Goal: Task Accomplishment & Management: Manage account settings

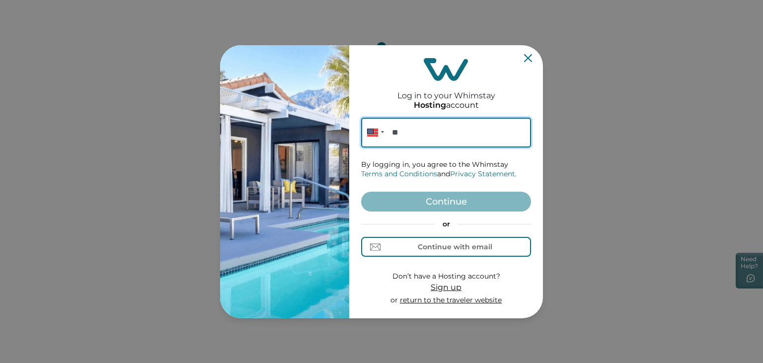
paste input "**********"
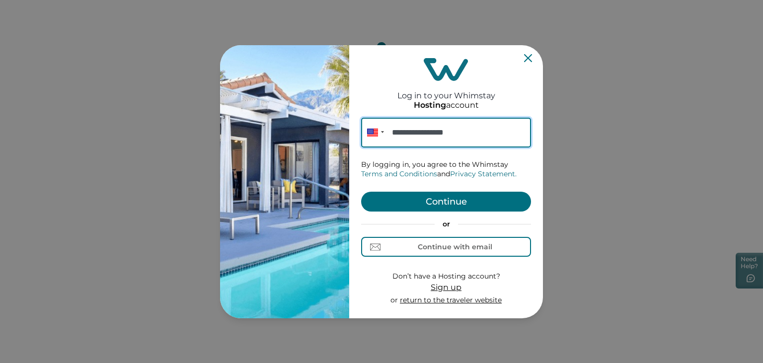
type input "**********"
click at [448, 198] on button "Continue" at bounding box center [446, 202] width 170 height 20
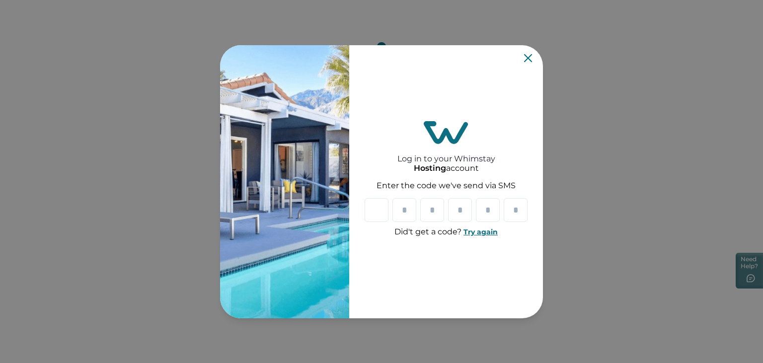
type input "*"
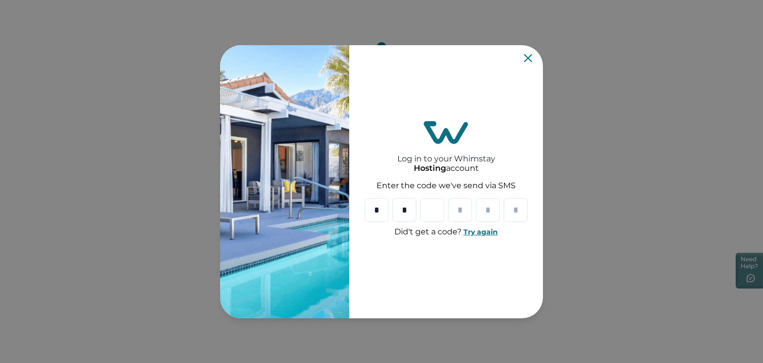
type input "*"
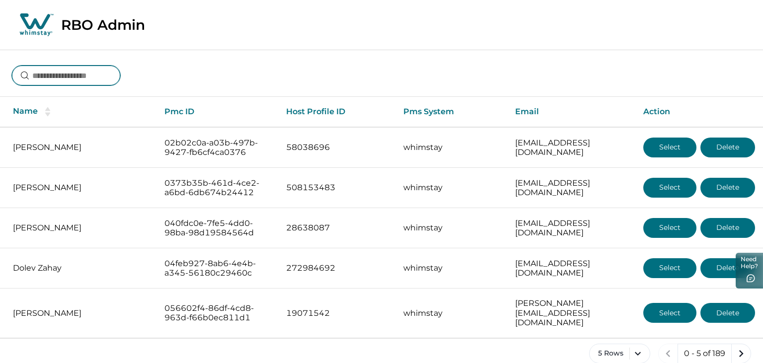
click at [120, 82] on input at bounding box center [66, 76] width 108 height 20
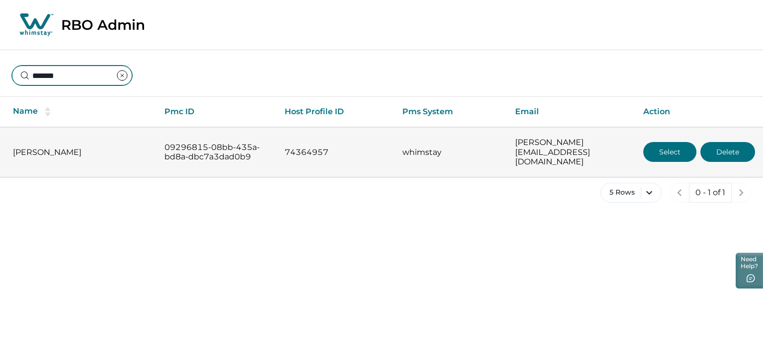
type input "*******"
click at [662, 144] on button "Select" at bounding box center [669, 152] width 53 height 20
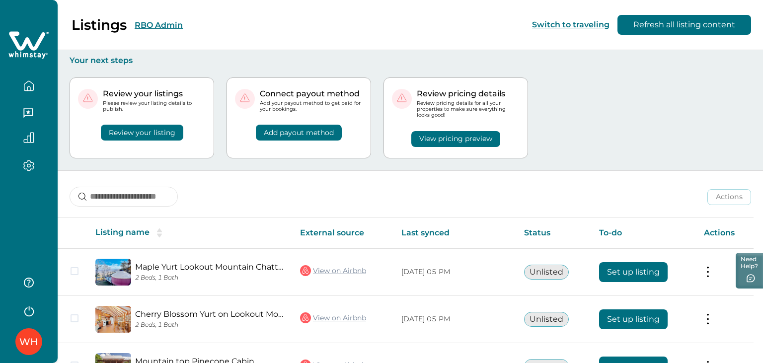
scroll to position [67, 0]
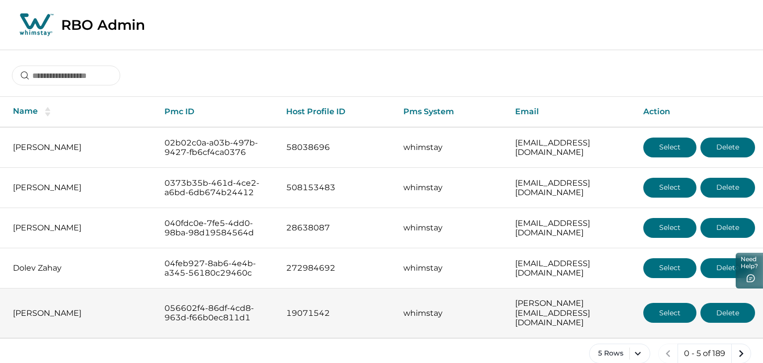
click at [681, 309] on button "Select" at bounding box center [669, 313] width 53 height 20
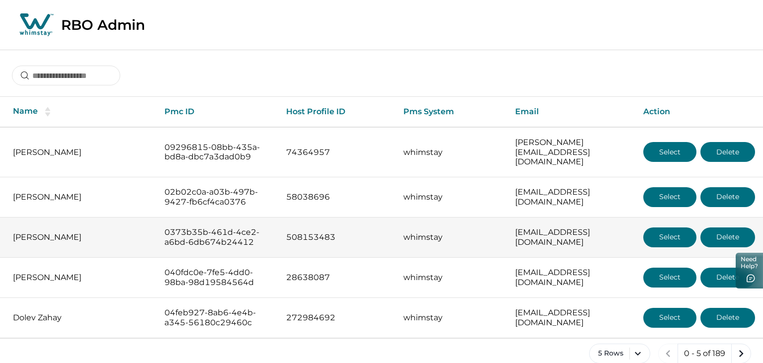
scroll to position [6, 0]
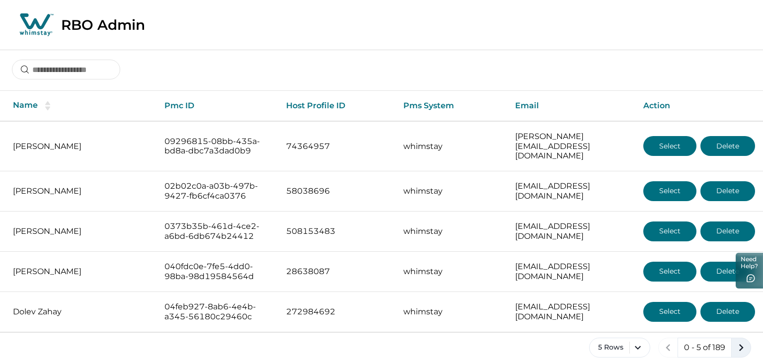
click at [736, 341] on icon "next page" at bounding box center [741, 348] width 14 height 14
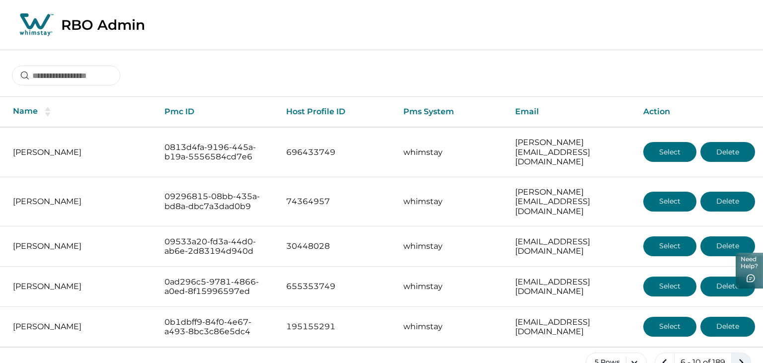
click at [736, 331] on div "Name Pmc ID Host Profile ID Pms System Email Action [PERSON_NAME] 0813d4fa-9196…" at bounding box center [381, 219] width 763 height 339
click at [740, 356] on icon "next page" at bounding box center [741, 363] width 14 height 14
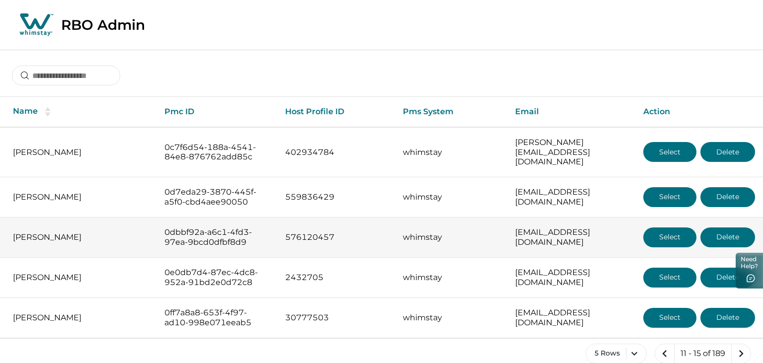
click at [679, 229] on button "Select" at bounding box center [669, 237] width 53 height 20
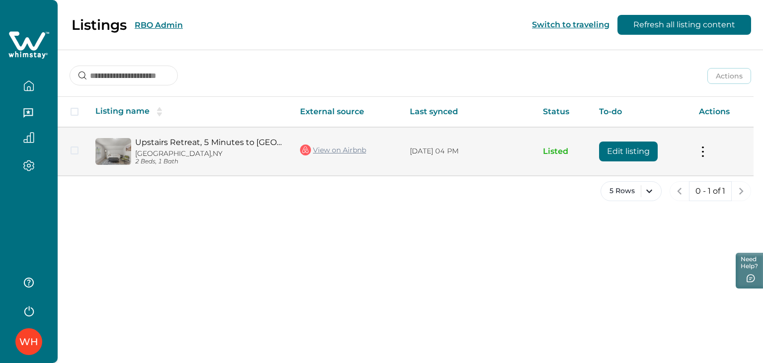
click at [625, 154] on button "Edit listing" at bounding box center [628, 152] width 59 height 20
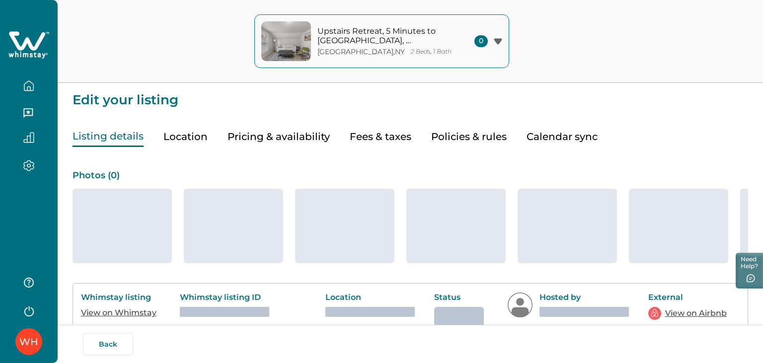
click at [290, 132] on button "Pricing & availability" at bounding box center [278, 137] width 102 height 20
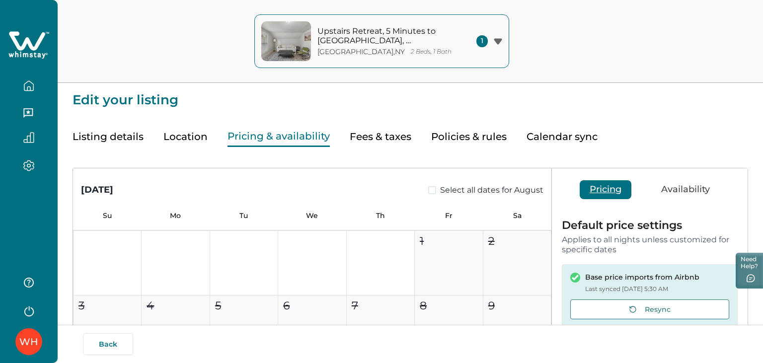
type input "**"
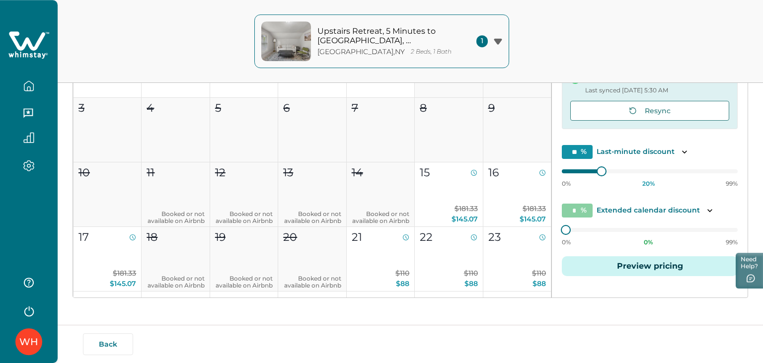
scroll to position [199, 0]
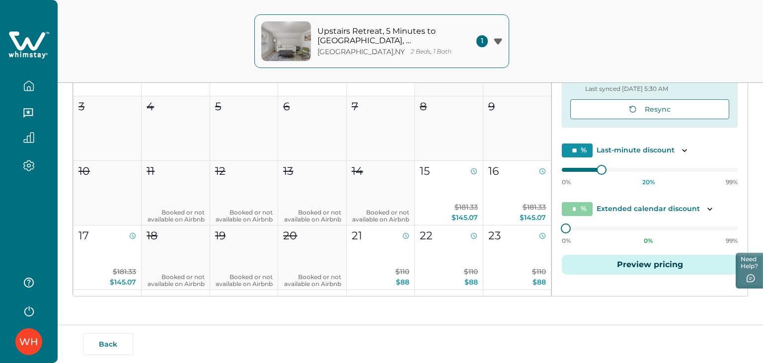
click at [613, 260] on button "Preview pricing" at bounding box center [650, 265] width 176 height 20
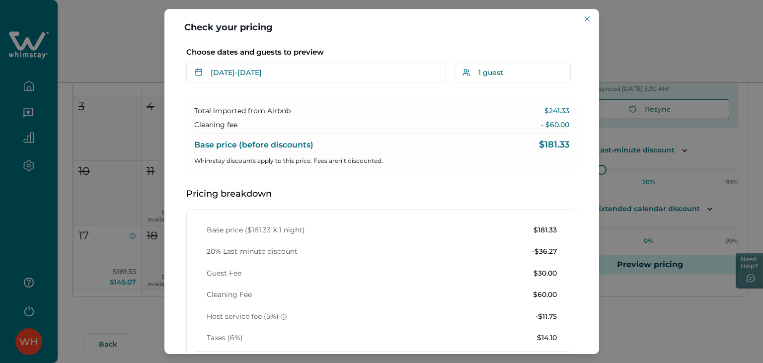
scroll to position [14, 0]
click at [587, 17] on icon "Close" at bounding box center [587, 18] width 5 height 5
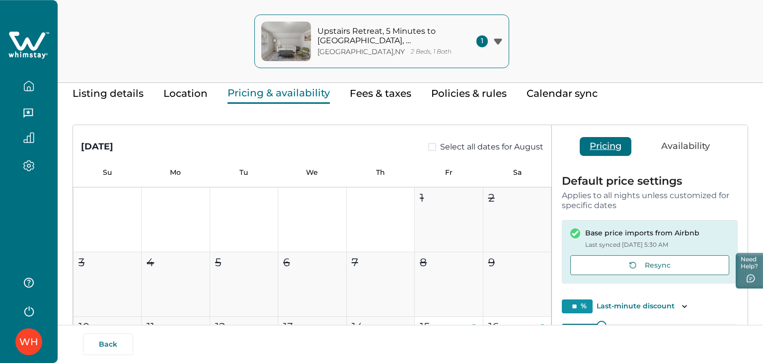
scroll to position [0, 0]
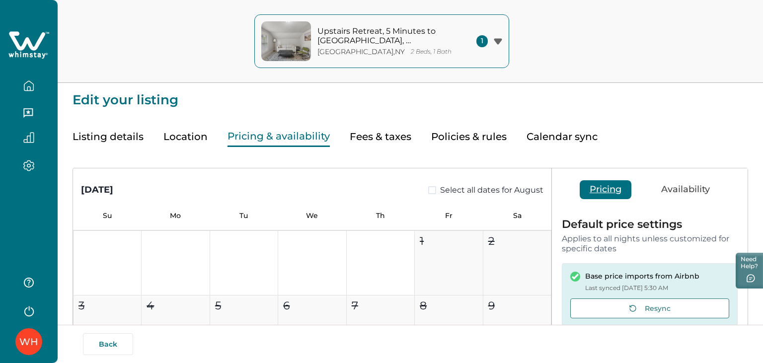
click at [110, 132] on button "Listing details" at bounding box center [108, 137] width 71 height 20
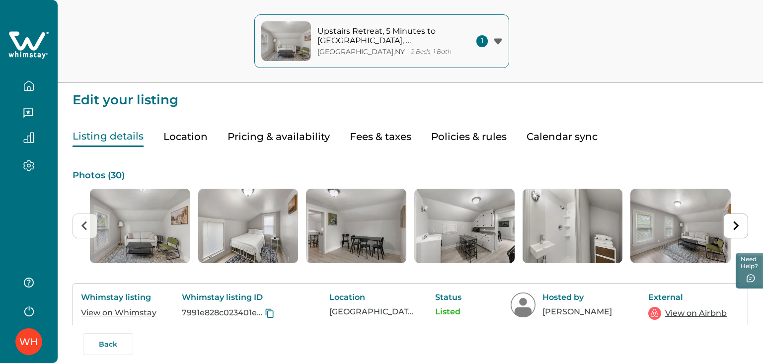
scroll to position [50, 0]
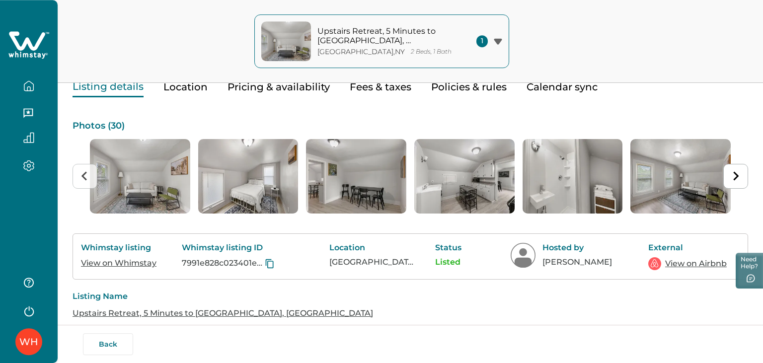
click at [681, 265] on link "View on Airbnb" at bounding box center [696, 264] width 62 height 12
click at [361, 85] on button "Fees & taxes" at bounding box center [381, 87] width 62 height 20
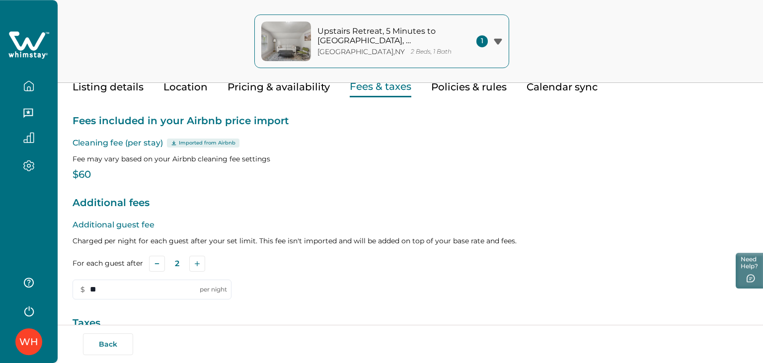
type input "**"
type input "*"
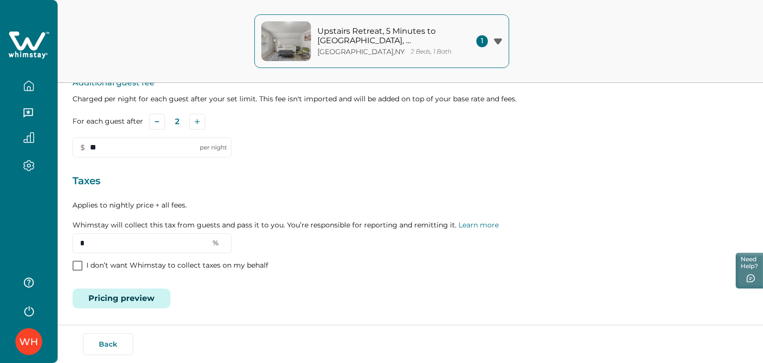
click at [165, 291] on button "Pricing preview" at bounding box center [122, 299] width 98 height 20
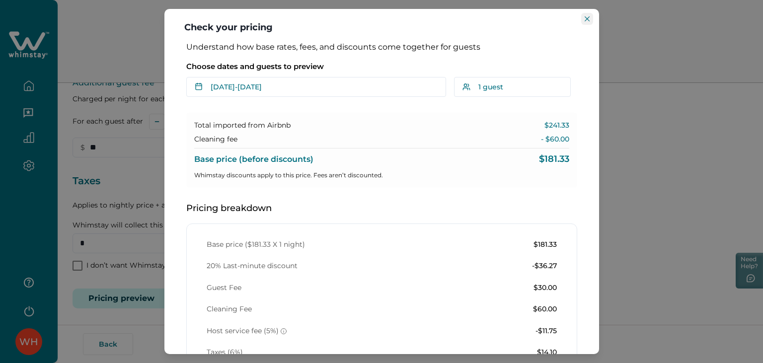
click at [585, 23] on button "Close" at bounding box center [587, 19] width 12 height 12
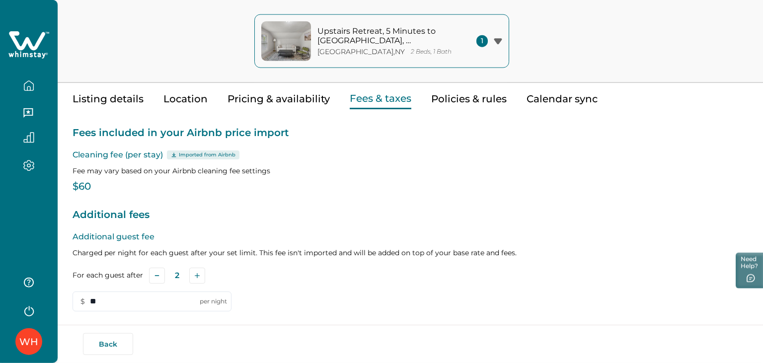
scroll to position [35, 0]
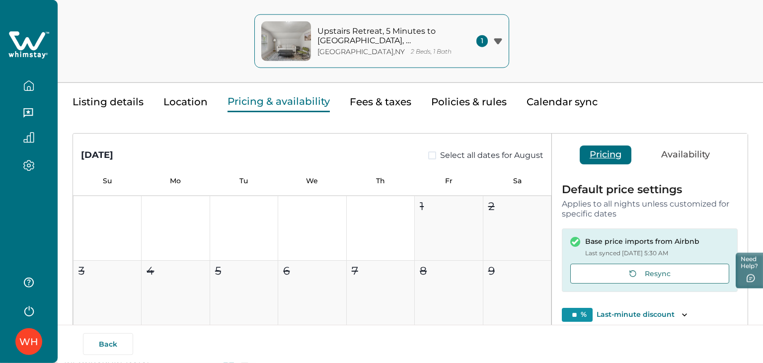
click at [283, 104] on button "Pricing & availability" at bounding box center [278, 102] width 102 height 20
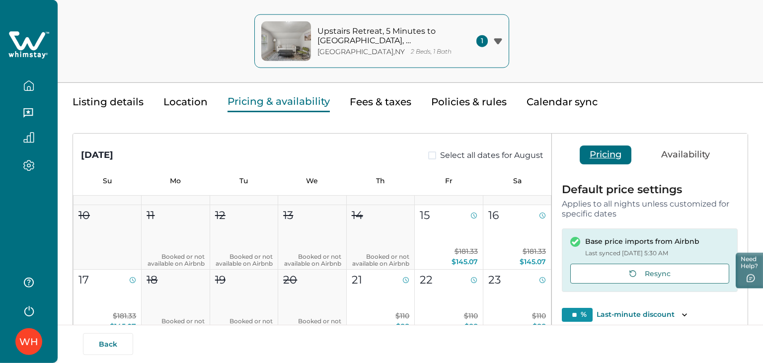
scroll to position [102, 0]
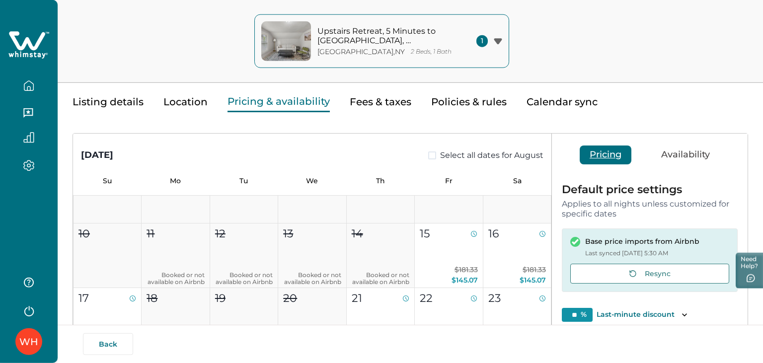
click at [126, 97] on button "Listing details" at bounding box center [108, 102] width 71 height 20
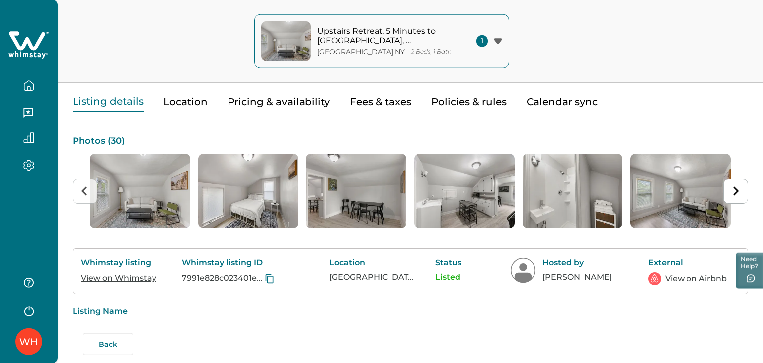
click at [133, 280] on link "View on Whimstay" at bounding box center [119, 277] width 76 height 9
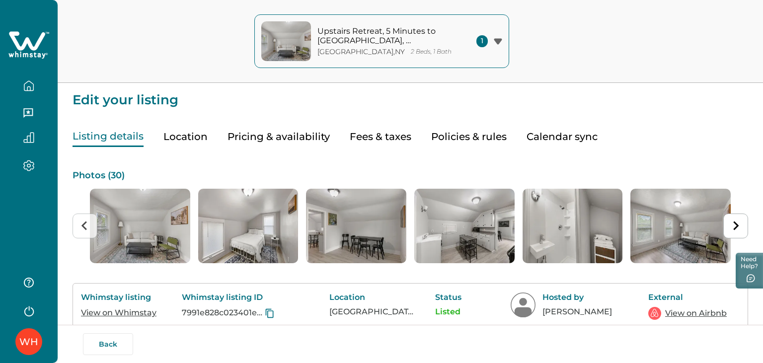
click at [370, 132] on button "Fees & taxes" at bounding box center [381, 137] width 62 height 20
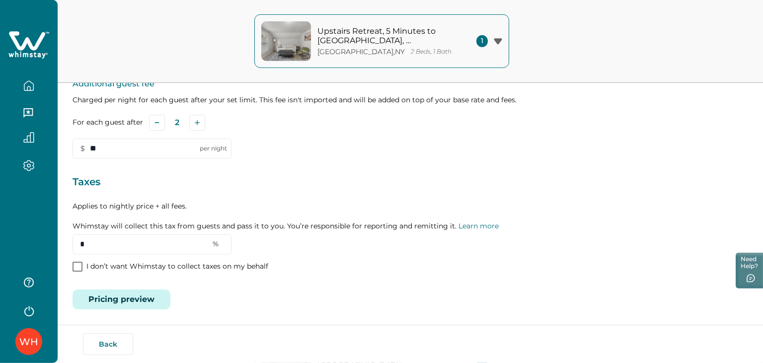
scroll to position [192, 0]
click at [127, 297] on button "Pricing preview" at bounding box center [122, 299] width 98 height 20
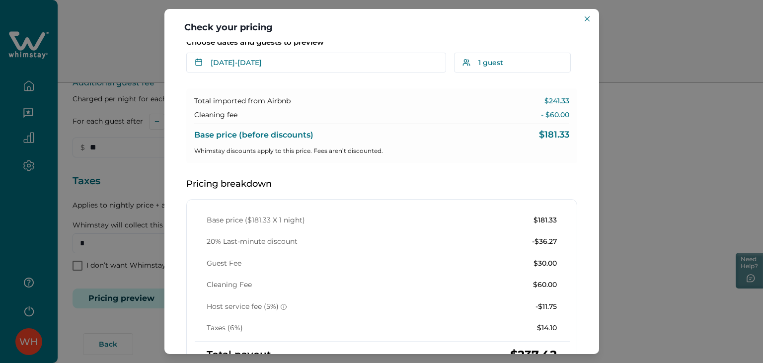
scroll to position [26, 0]
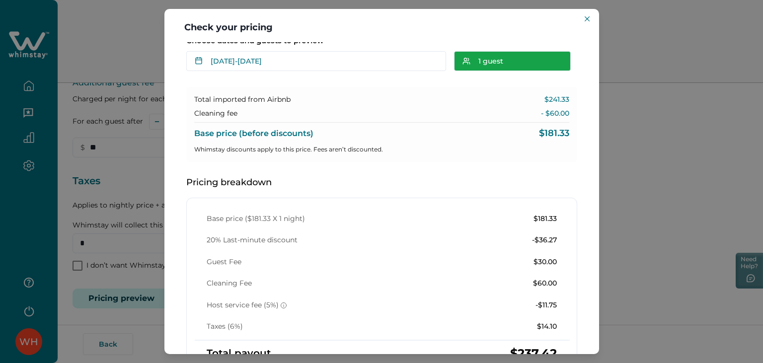
click at [508, 62] on button "1 guest" at bounding box center [512, 61] width 117 height 20
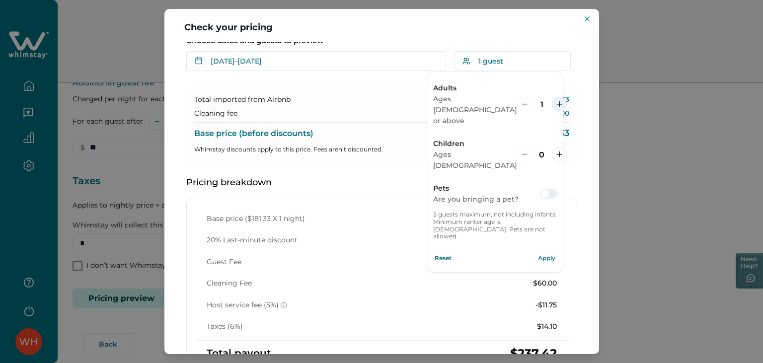
click at [556, 101] on icon "increment" at bounding box center [559, 104] width 6 height 6
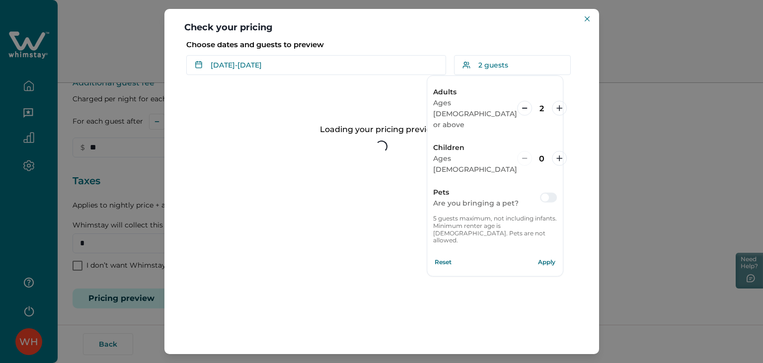
click at [548, 252] on button "Apply" at bounding box center [547, 262] width 20 height 20
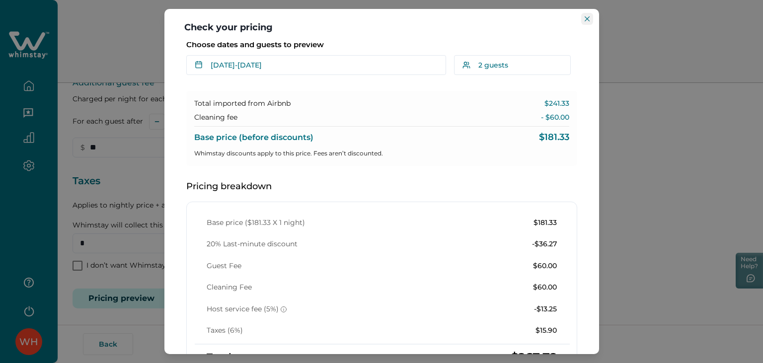
click at [585, 19] on icon "Close" at bounding box center [587, 18] width 5 height 5
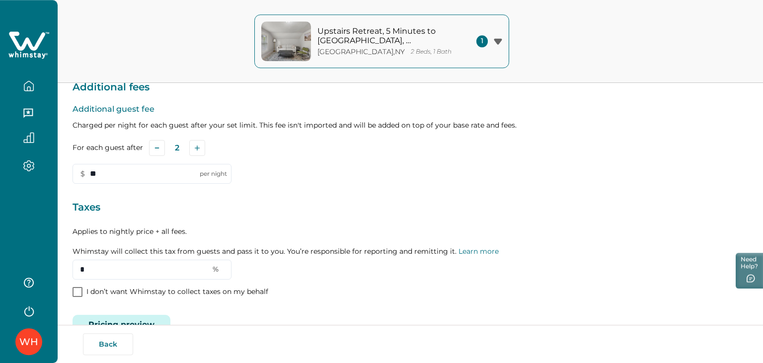
scroll to position [163, 0]
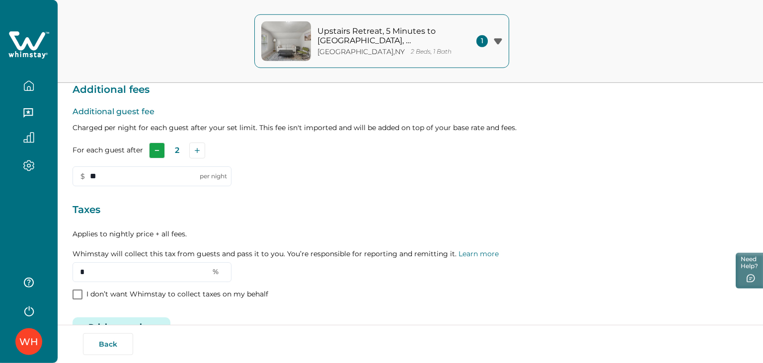
click at [157, 152] on button "Subtract" at bounding box center [157, 151] width 16 height 16
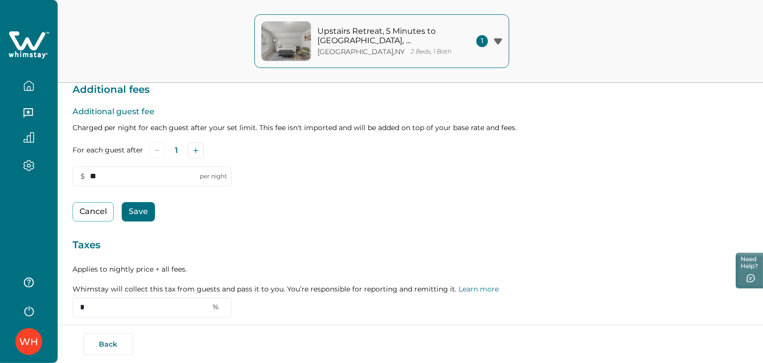
scroll to position [166, 0]
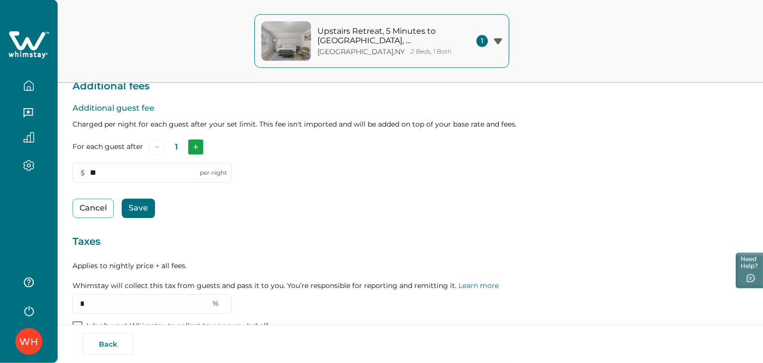
click at [200, 143] on button "Add" at bounding box center [196, 147] width 16 height 16
click at [80, 203] on button "Cancel" at bounding box center [93, 208] width 41 height 19
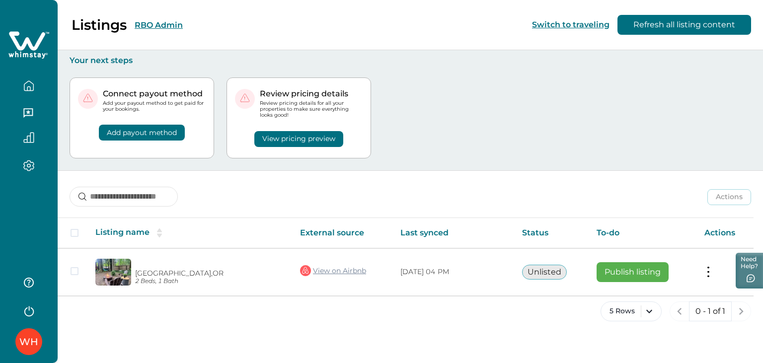
click at [34, 349] on div "WH" at bounding box center [28, 342] width 19 height 24
click at [28, 314] on icon "button" at bounding box center [28, 310] width 15 height 15
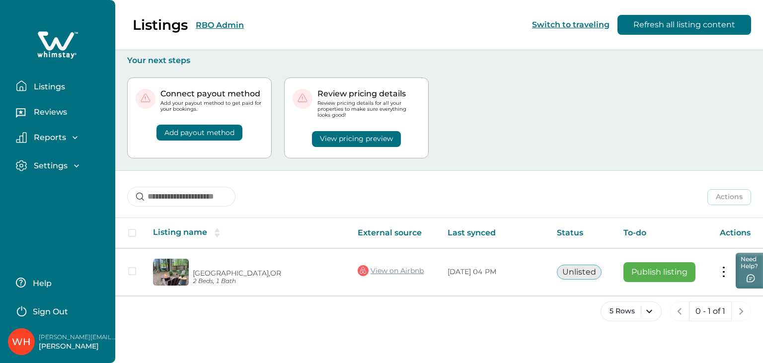
click at [60, 309] on p "Sign Out" at bounding box center [50, 312] width 35 height 10
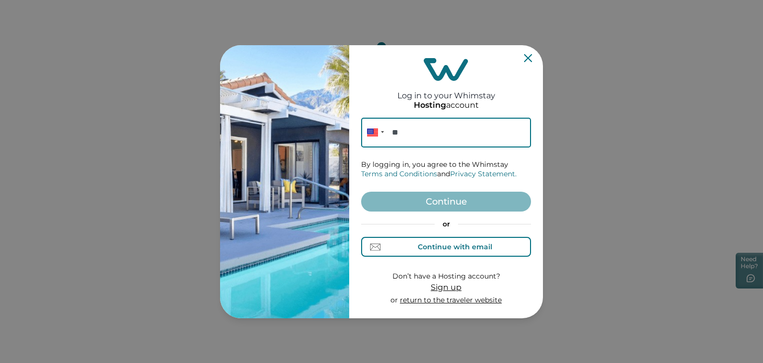
click at [431, 248] on div "Continue with email" at bounding box center [455, 247] width 75 height 8
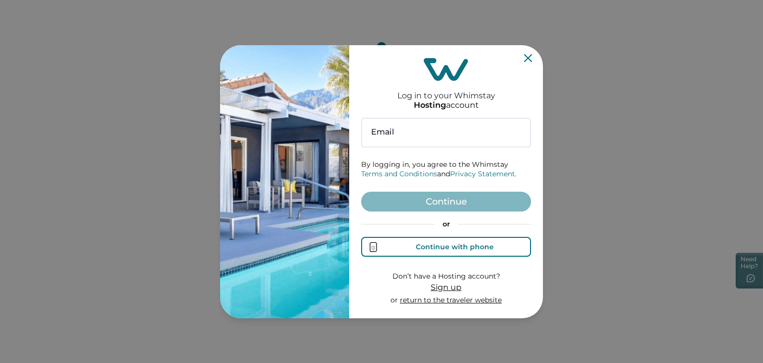
click at [431, 248] on div "Continue with phone" at bounding box center [455, 247] width 78 height 8
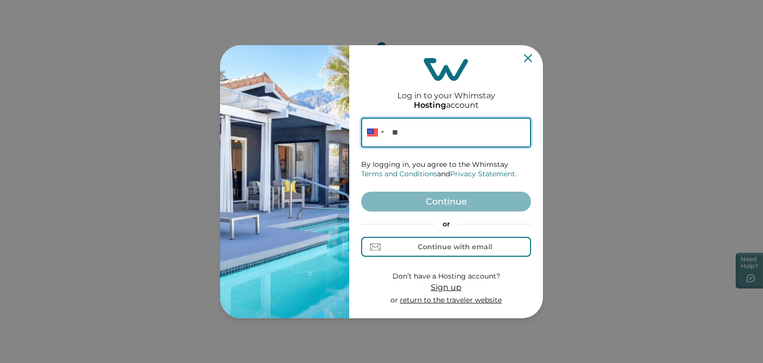
paste input "**********"
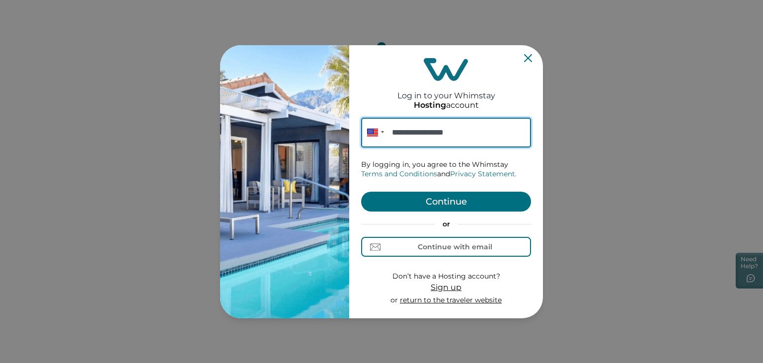
type input "**********"
click at [470, 205] on button "Continue" at bounding box center [446, 202] width 170 height 20
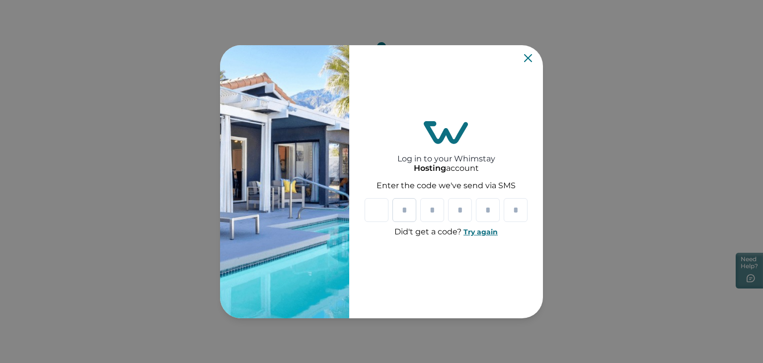
type input "*"
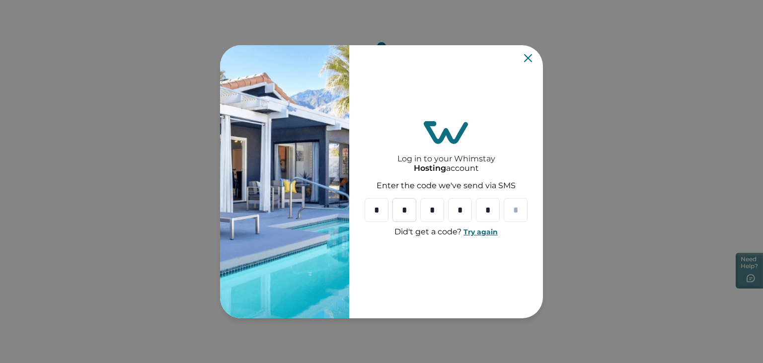
type input "*"
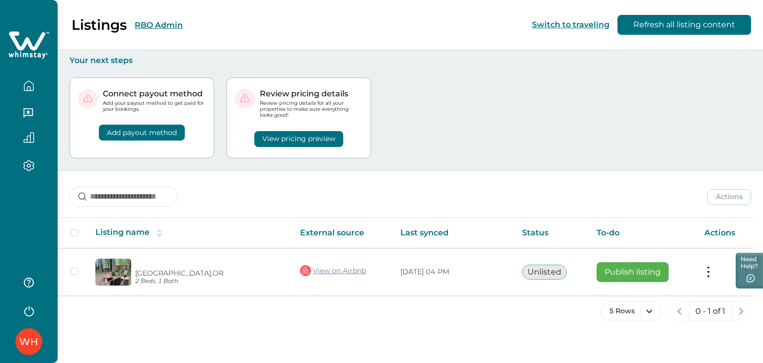
click at [27, 334] on div "WH" at bounding box center [28, 342] width 19 height 24
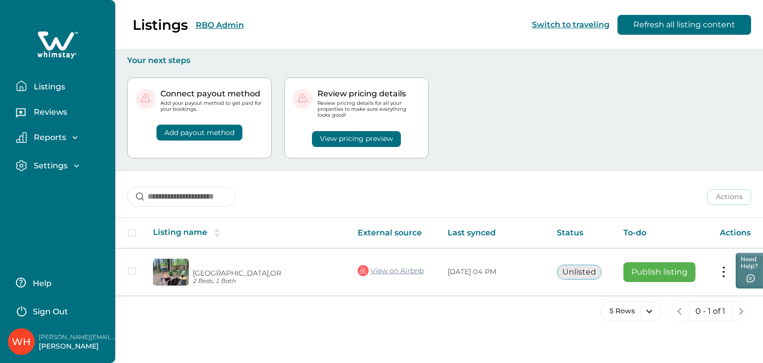
click at [73, 312] on button "Sign Out" at bounding box center [60, 311] width 88 height 20
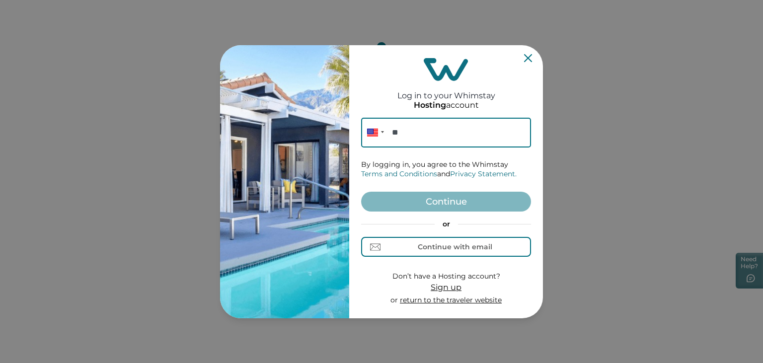
click at [469, 142] on input "**" at bounding box center [446, 133] width 170 height 30
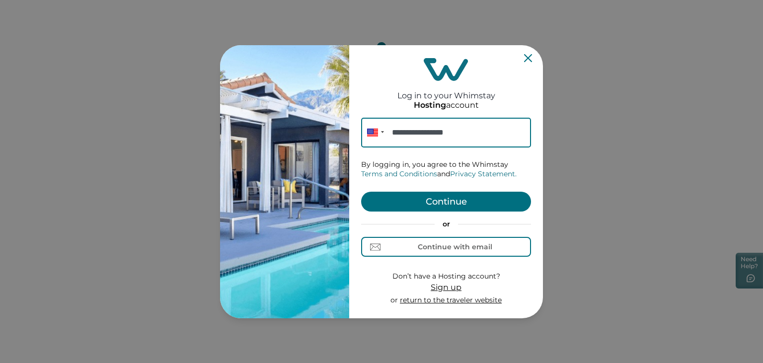
type input "**********"
